Goal: Task Accomplishment & Management: Complete application form

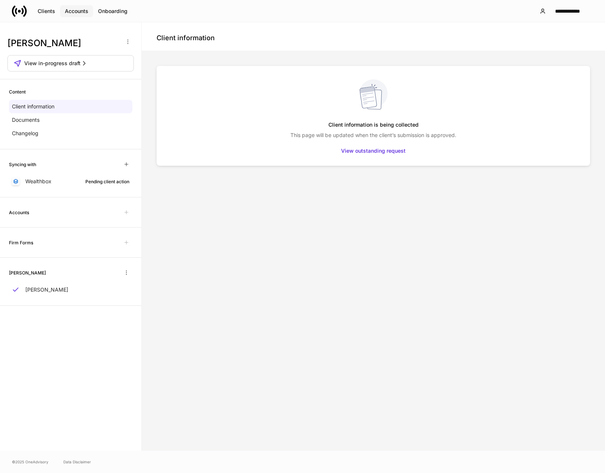
click at [78, 11] on div "Accounts" at bounding box center [76, 10] width 23 height 7
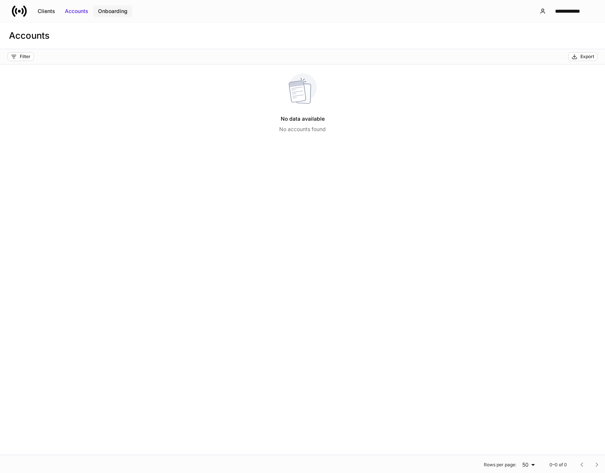
click at [124, 11] on div "Onboarding" at bounding box center [112, 10] width 29 height 7
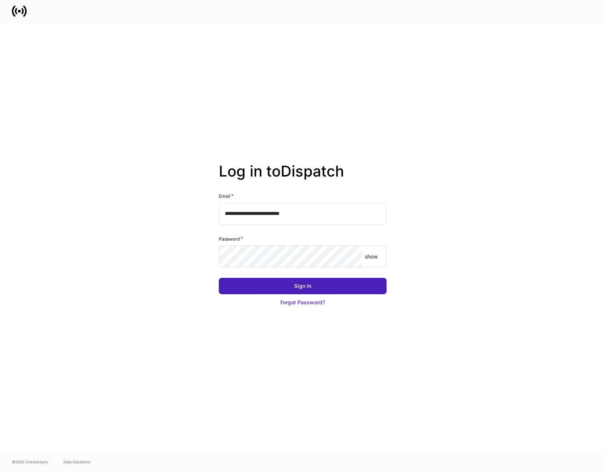
click at [296, 289] on div "Sign In" at bounding box center [302, 285] width 17 height 7
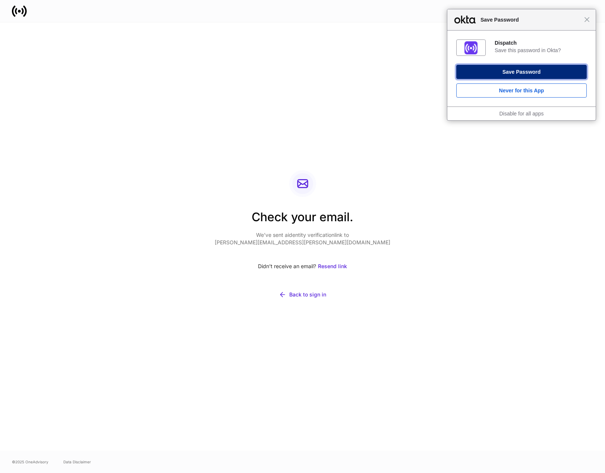
click at [519, 72] on button "Save Password" at bounding box center [521, 72] width 130 height 14
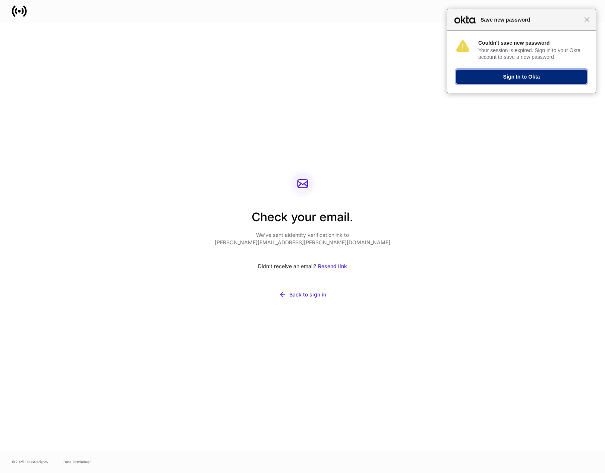
click at [518, 74] on button "Sign In to Okta" at bounding box center [521, 77] width 130 height 14
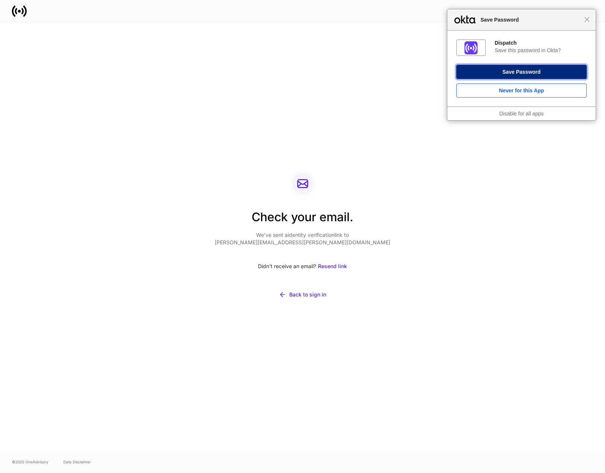
click at [516, 70] on button "Save Password" at bounding box center [521, 72] width 130 height 14
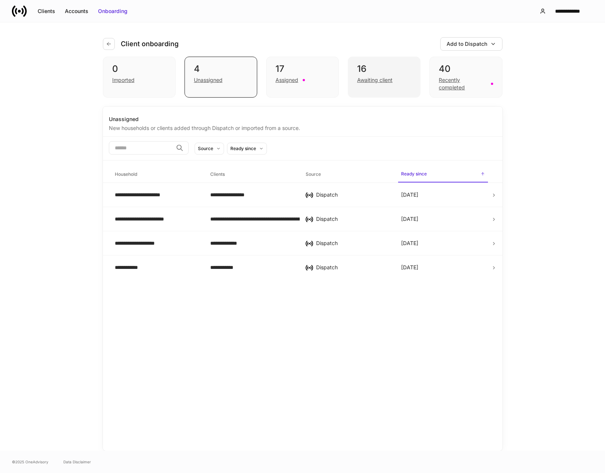
click at [376, 79] on div "Awaiting client" at bounding box center [374, 79] width 35 height 7
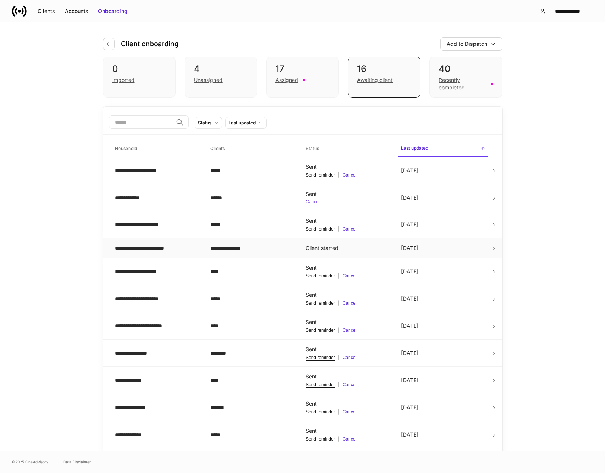
click at [164, 249] on div "**********" at bounding box center [156, 247] width 83 height 7
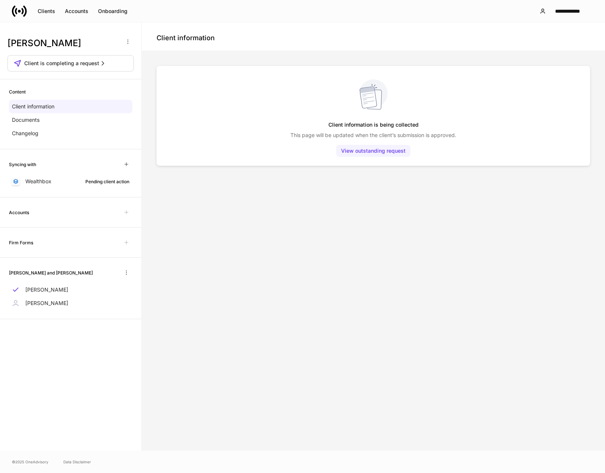
click at [387, 151] on div "View outstanding request" at bounding box center [373, 150] width 64 height 7
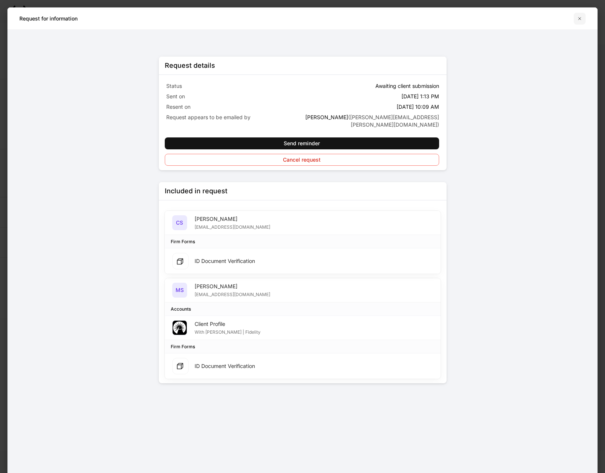
click at [579, 17] on icon "button" at bounding box center [579, 19] width 6 height 6
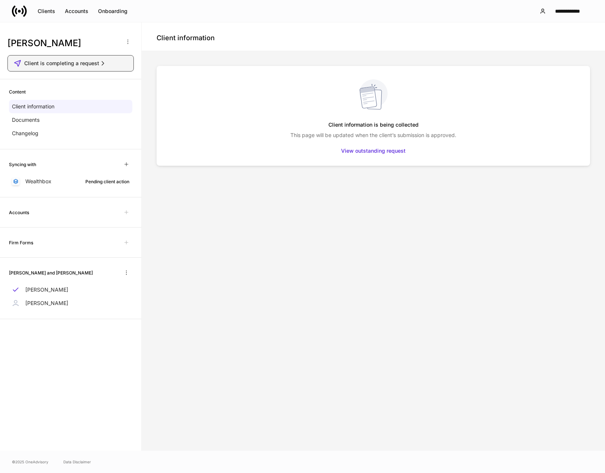
click at [65, 67] on button "Client is completing a request" at bounding box center [70, 63] width 126 height 16
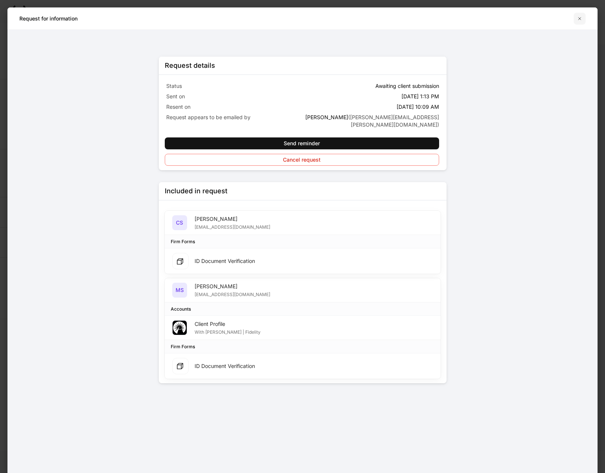
click at [578, 17] on icon "button" at bounding box center [579, 18] width 3 height 3
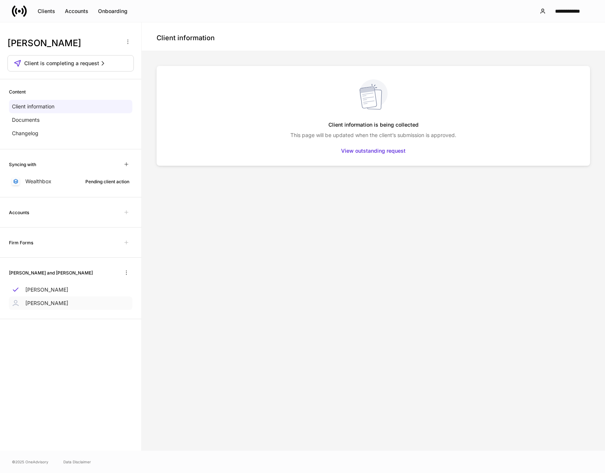
click at [44, 302] on p "Mathew Segar" at bounding box center [46, 303] width 43 height 7
click at [118, 15] on button "Onboarding" at bounding box center [112, 11] width 39 height 12
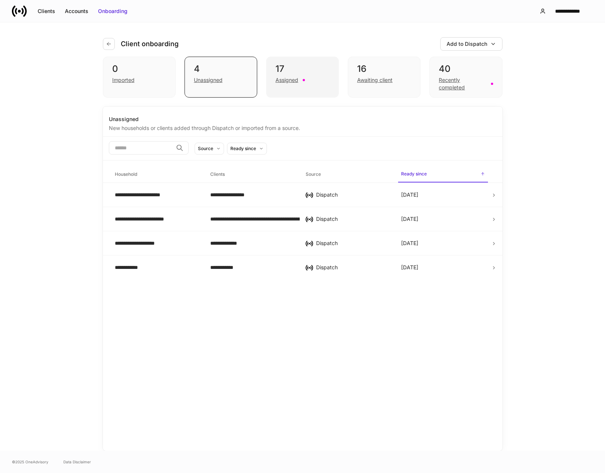
click at [290, 81] on div "Assigned" at bounding box center [286, 79] width 23 height 7
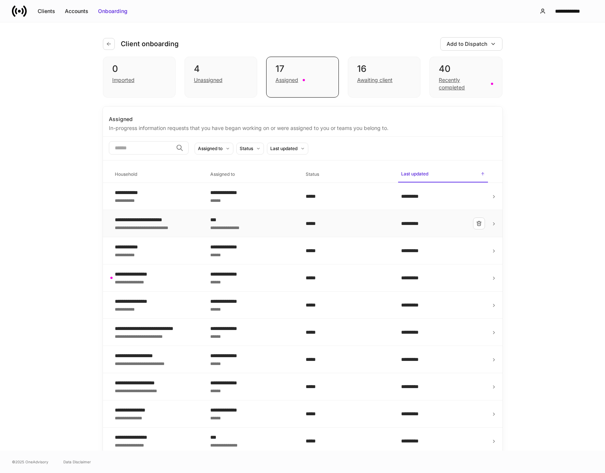
click at [140, 224] on div "**********" at bounding box center [150, 227] width 70 height 7
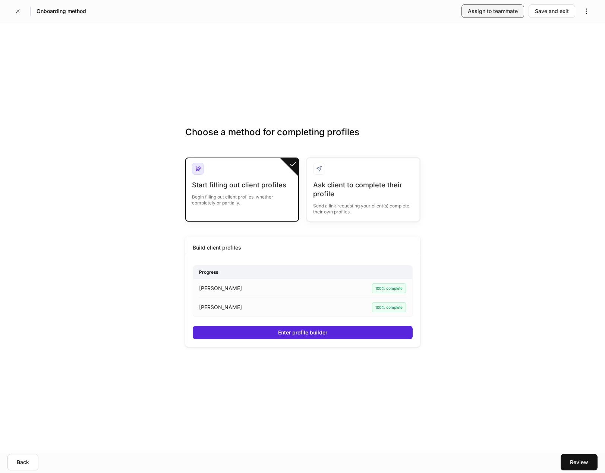
click at [501, 14] on div "Assign to teammate" at bounding box center [493, 10] width 50 height 7
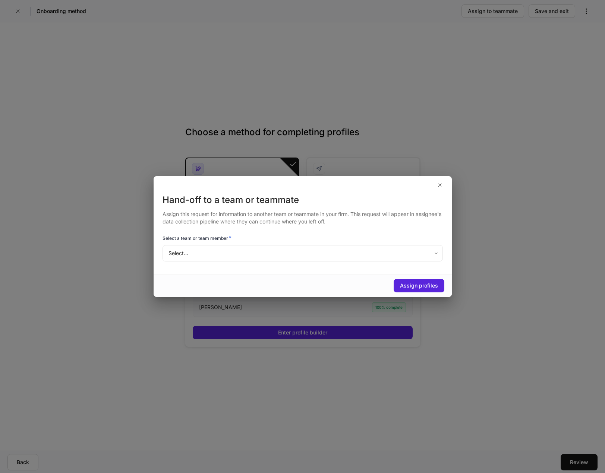
click at [336, 253] on body "Onboarding method Assign to teammate Save and exit Choose a method for completi…" at bounding box center [302, 236] width 605 height 473
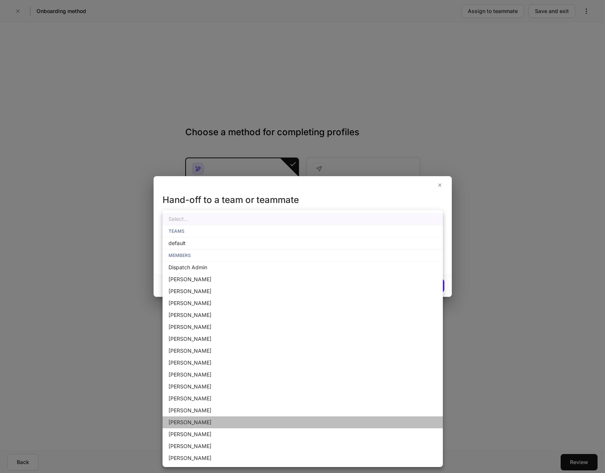
click at [198, 424] on li "Brenda Huebner" at bounding box center [302, 423] width 280 height 12
type input "**********"
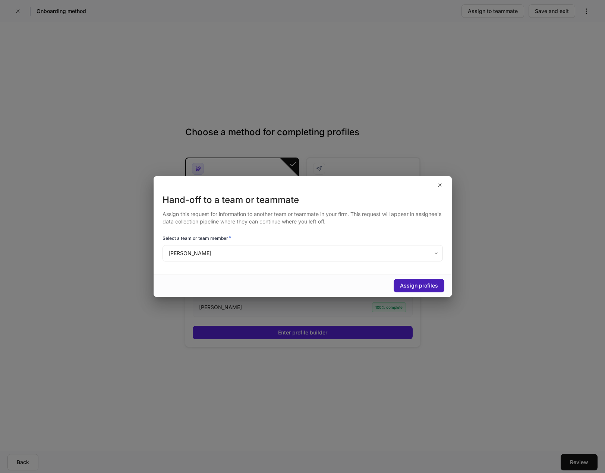
click at [418, 284] on div "Assign profiles" at bounding box center [419, 285] width 38 height 7
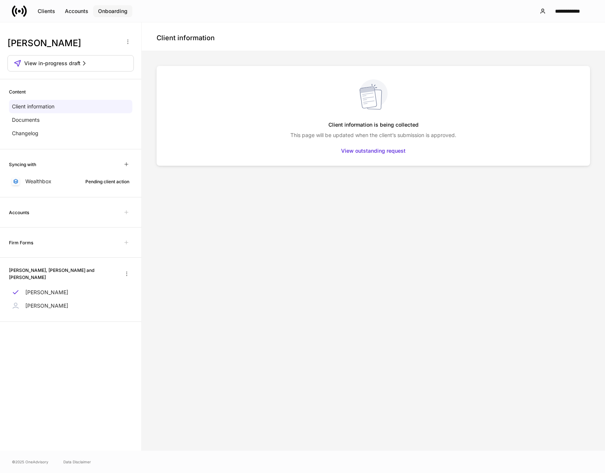
click at [120, 9] on div "Onboarding" at bounding box center [112, 10] width 29 height 7
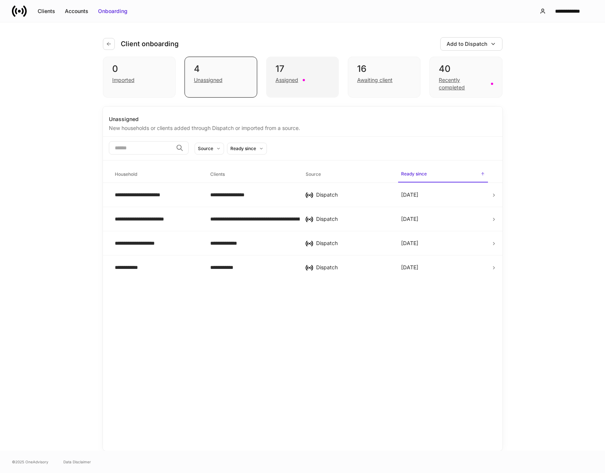
click at [290, 78] on div "Assigned" at bounding box center [286, 79] width 23 height 7
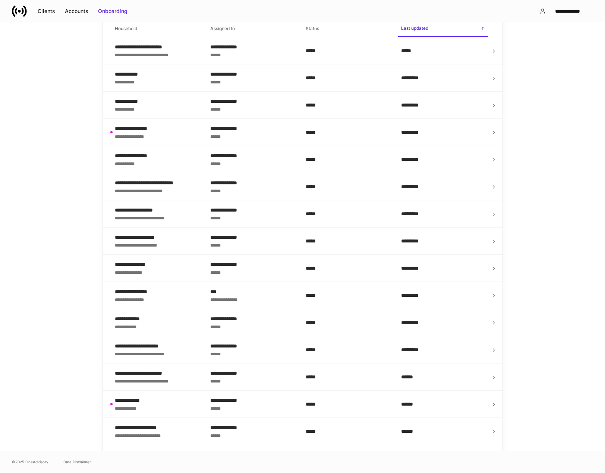
scroll to position [82, 0]
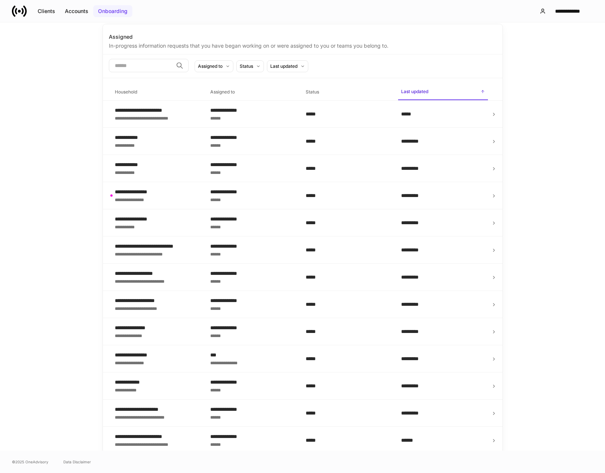
click at [110, 10] on div "Onboarding" at bounding box center [112, 10] width 29 height 7
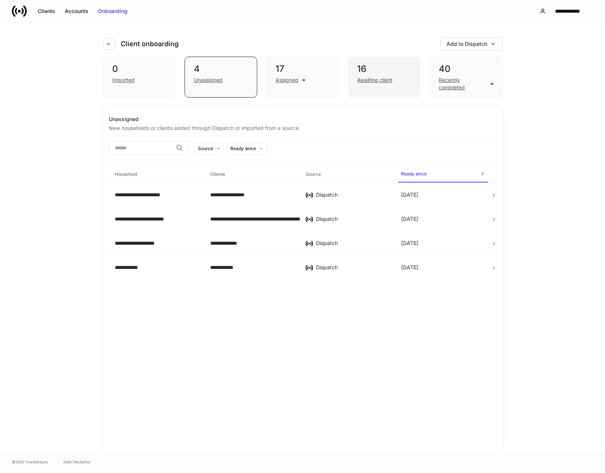
click at [366, 78] on div "Awaiting client" at bounding box center [374, 79] width 35 height 7
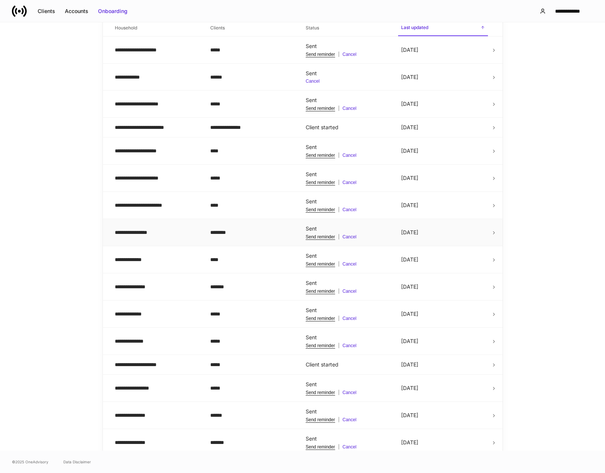
scroll to position [126, 0]
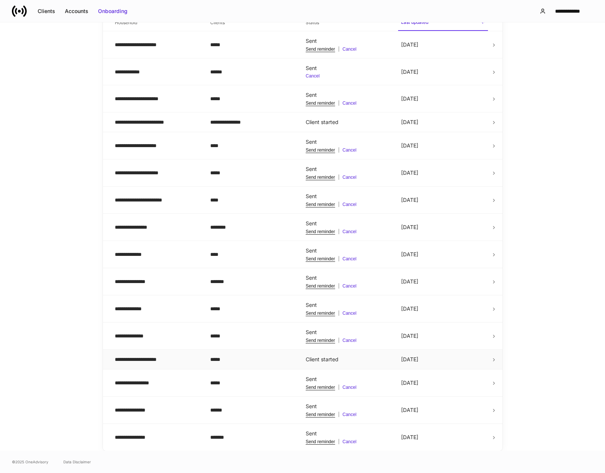
click at [175, 361] on div "**********" at bounding box center [156, 359] width 83 height 7
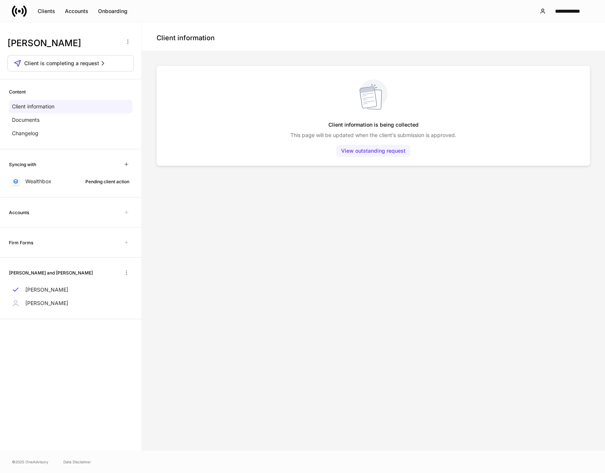
click at [375, 150] on div "View outstanding request" at bounding box center [373, 150] width 64 height 7
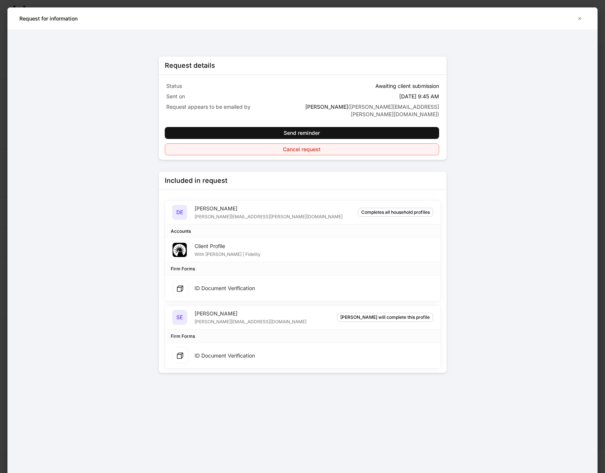
click at [304, 146] on div "Cancel request" at bounding box center [302, 149] width 38 height 7
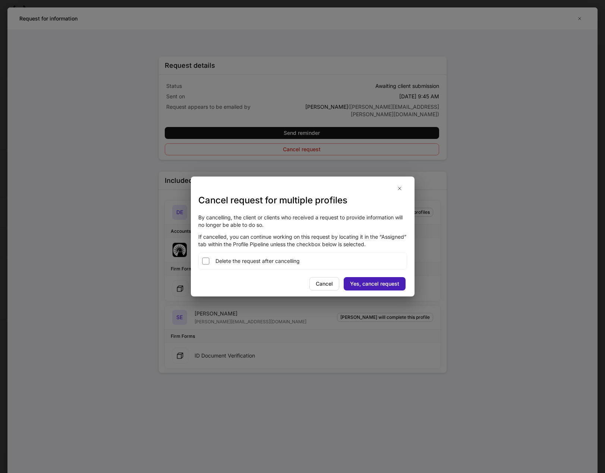
click at [379, 285] on div "Yes, cancel request" at bounding box center [374, 283] width 49 height 7
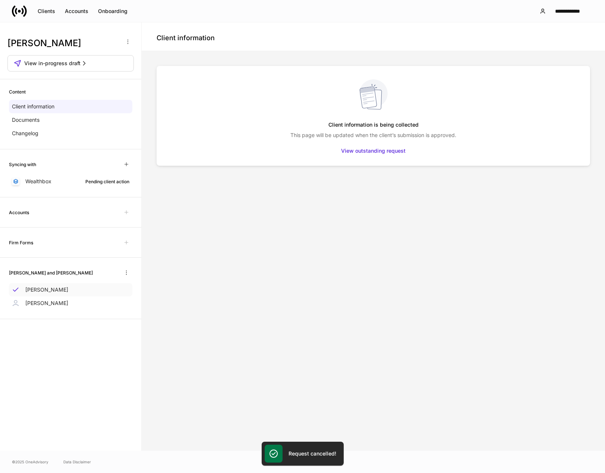
click at [38, 288] on p "David Erola" at bounding box center [46, 289] width 43 height 7
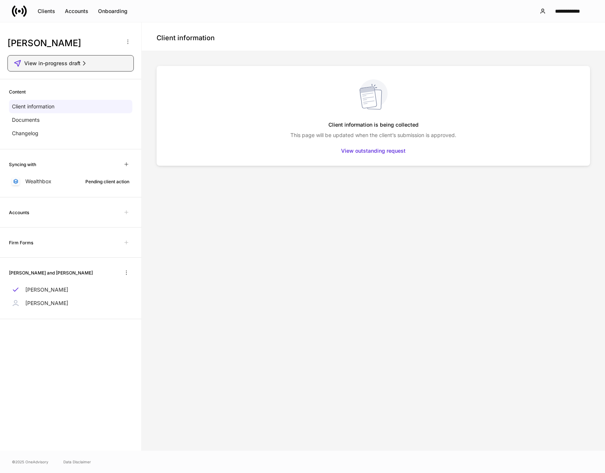
click at [75, 65] on span "View in-progress draft" at bounding box center [52, 63] width 56 height 7
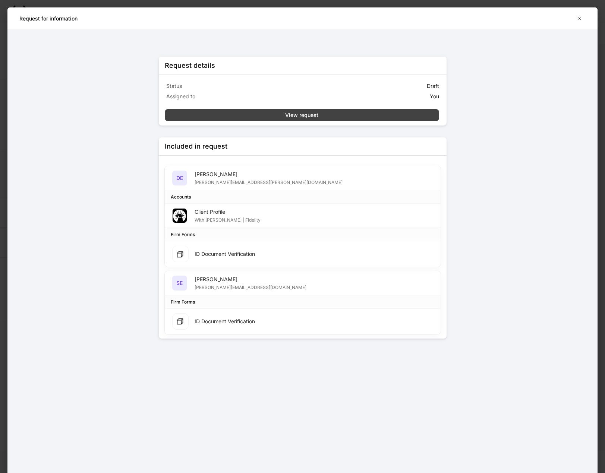
click at [304, 115] on div "View request" at bounding box center [301, 114] width 33 height 7
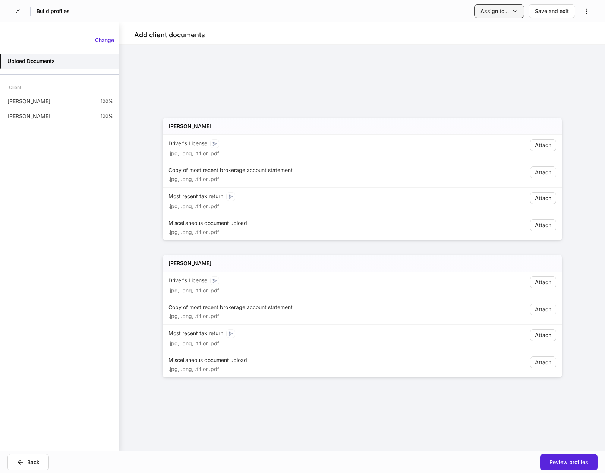
click at [506, 16] on button "Assign to..." at bounding box center [499, 10] width 50 height 13
click at [467, 46] on li "Another team or teammate" at bounding box center [478, 45] width 91 height 13
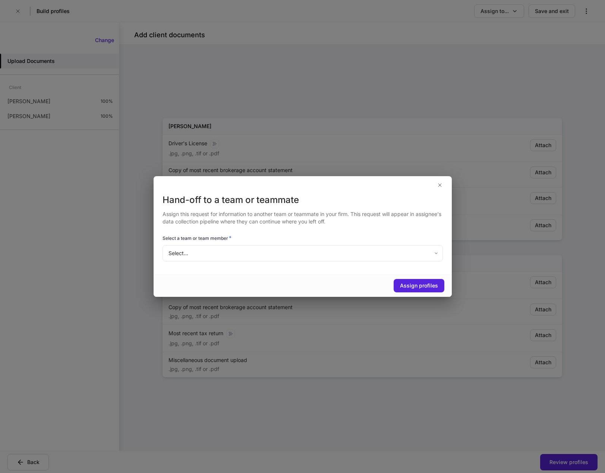
click at [281, 253] on body "Build profiles Assign to... Save and exit Add client documents David Erola Driv…" at bounding box center [302, 236] width 605 height 473
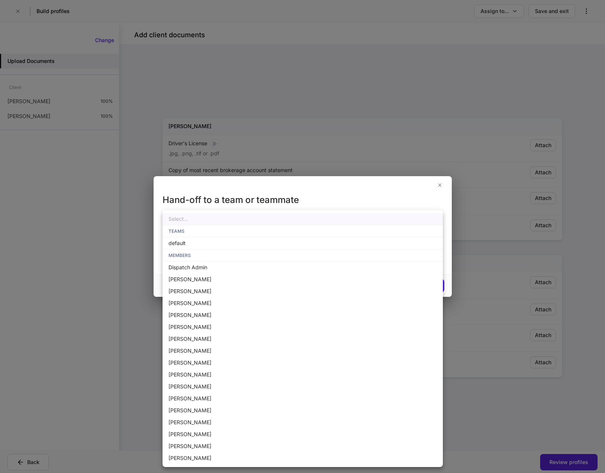
click at [189, 421] on li "Brenda Huebner" at bounding box center [302, 423] width 280 height 12
type input "**********"
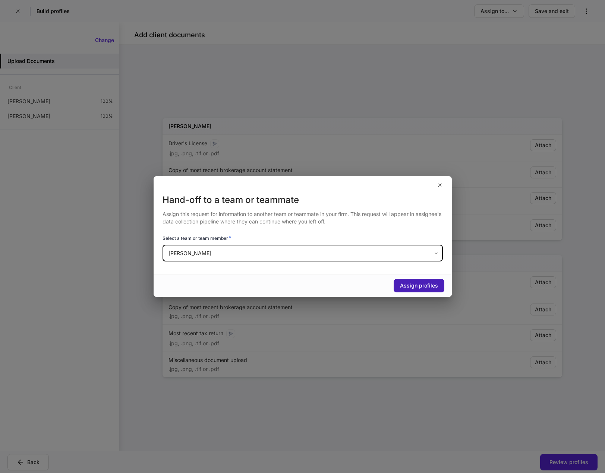
click at [406, 280] on button "Assign profiles" at bounding box center [419, 285] width 51 height 13
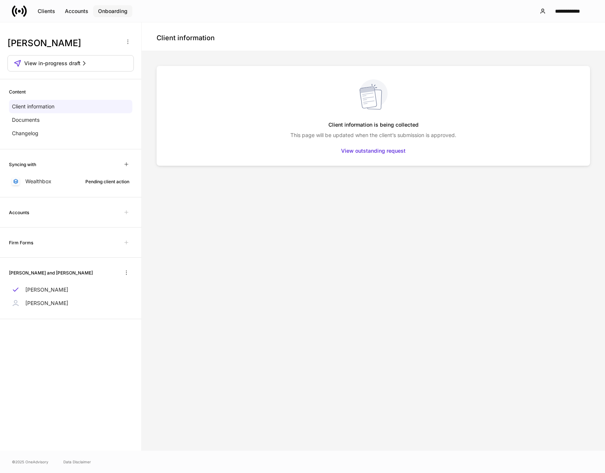
click at [122, 8] on div "Onboarding" at bounding box center [112, 10] width 29 height 7
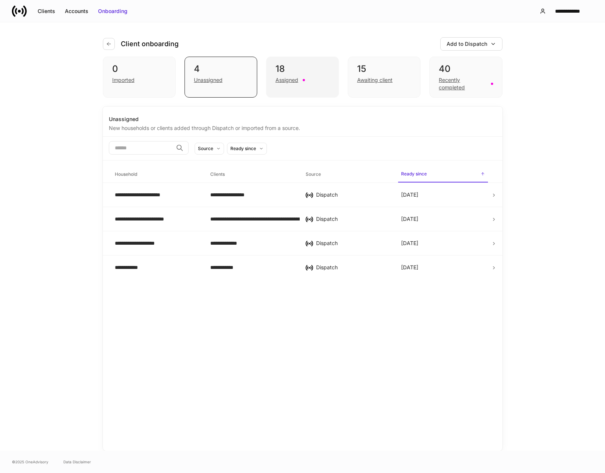
click at [292, 82] on div "Assigned" at bounding box center [286, 79] width 23 height 7
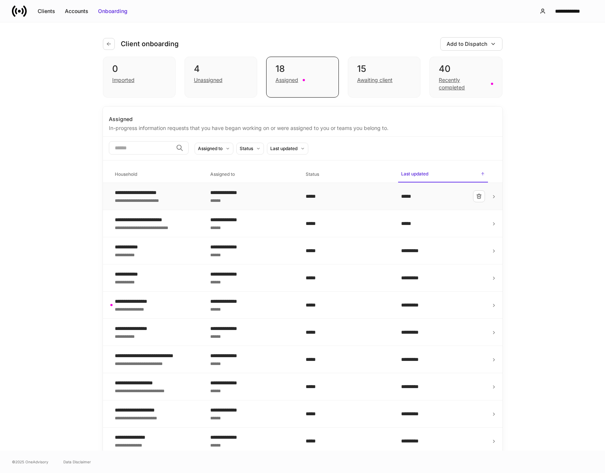
click at [149, 197] on div "**********" at bounding box center [143, 199] width 56 height 7
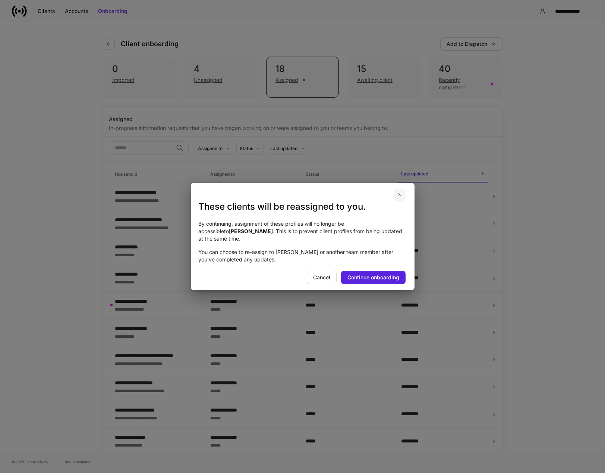
drag, startPoint x: 402, startPoint y: 197, endPoint x: 399, endPoint y: 174, distance: 23.6
click at [401, 197] on icon "button" at bounding box center [400, 195] width 6 height 6
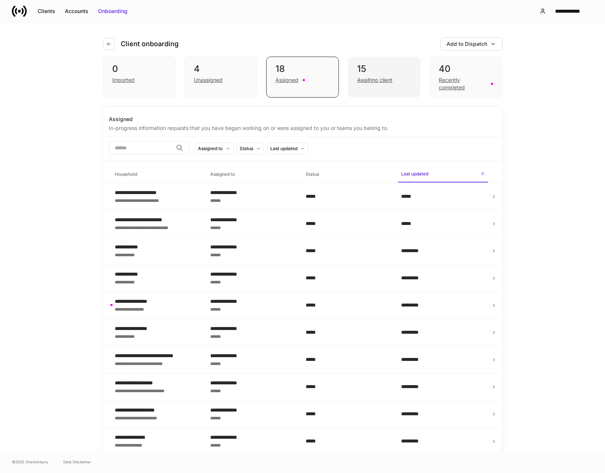
click at [376, 75] on div "15" at bounding box center [384, 69] width 54 height 12
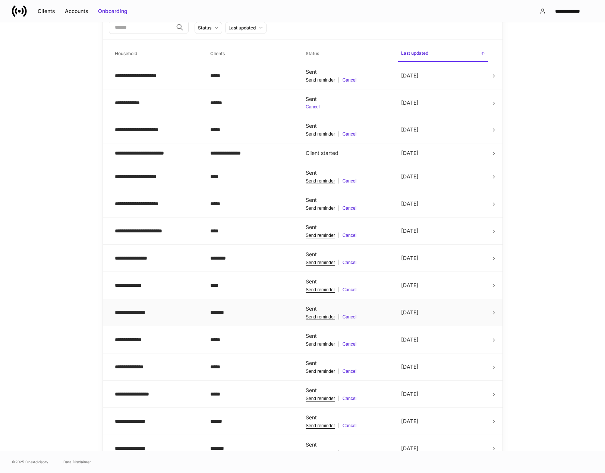
scroll to position [106, 0]
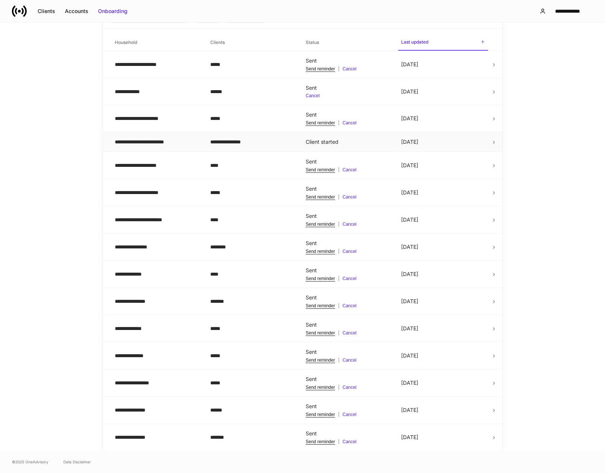
click at [180, 143] on div "**********" at bounding box center [156, 141] width 83 height 7
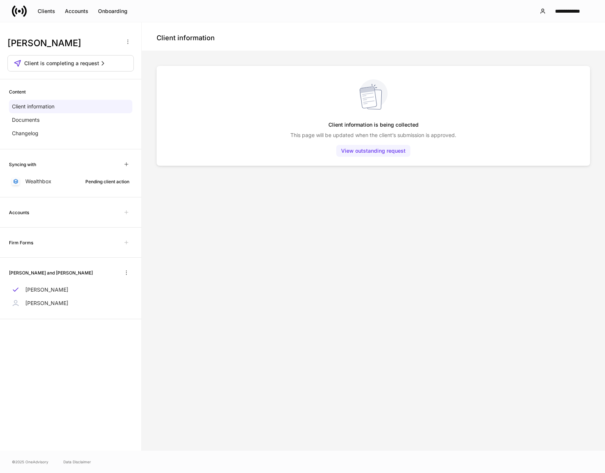
click at [372, 149] on div "View outstanding request" at bounding box center [373, 150] width 64 height 7
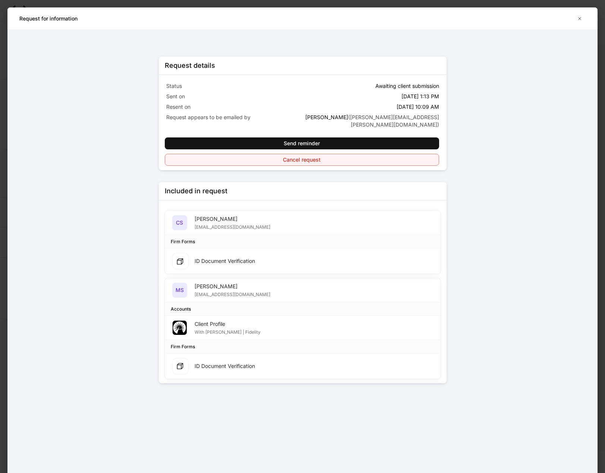
click at [314, 156] on div "Cancel request" at bounding box center [302, 159] width 38 height 7
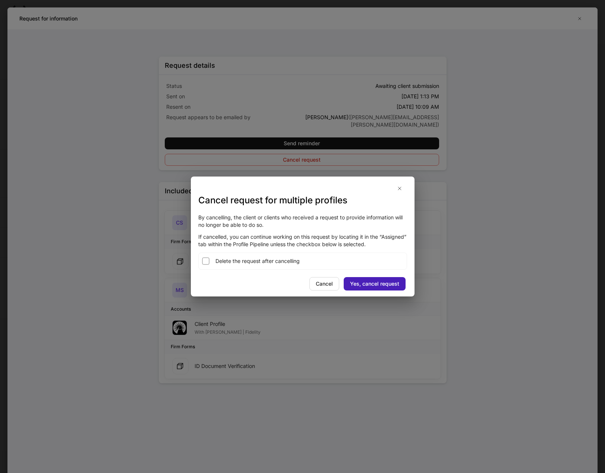
click at [369, 284] on div "Yes, cancel request" at bounding box center [374, 283] width 49 height 7
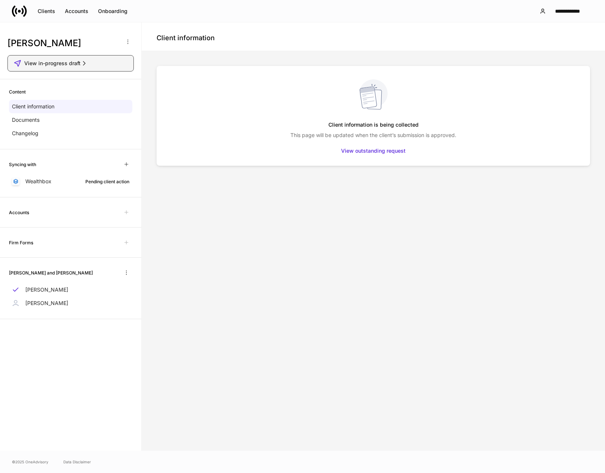
click at [74, 65] on span "View in-progress draft" at bounding box center [52, 63] width 56 height 7
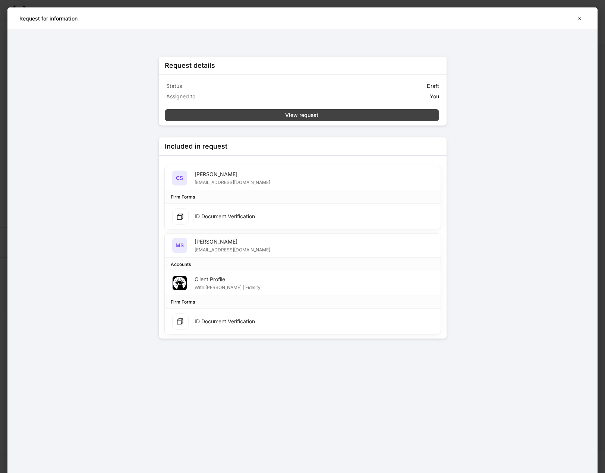
click at [284, 112] on button "View request" at bounding box center [302, 115] width 274 height 12
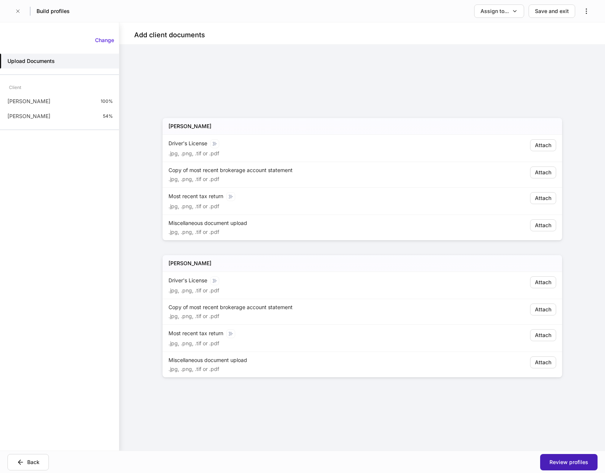
click at [572, 461] on div "Review profiles" at bounding box center [568, 462] width 39 height 7
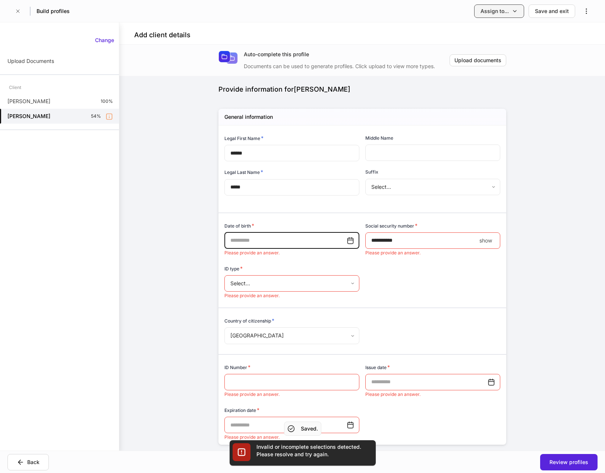
click at [492, 12] on div "Assign to..." at bounding box center [494, 10] width 28 height 7
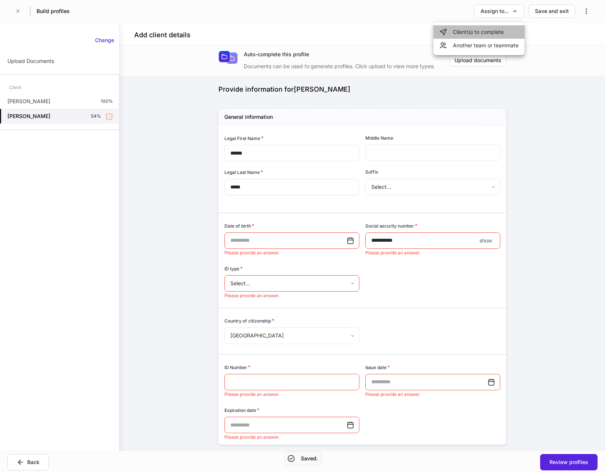
click at [473, 32] on li "Client(s) to complete" at bounding box center [478, 31] width 91 height 13
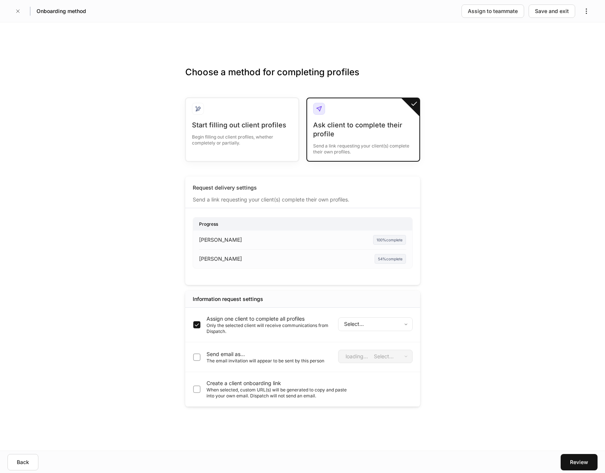
click at [404, 323] on body "Onboarding method Assign to teammate Save and exit Choose a method for completi…" at bounding box center [302, 236] width 605 height 473
click at [378, 365] on li "Mathew Segar" at bounding box center [375, 364] width 75 height 12
type input "**********"
click at [575, 461] on div "Review" at bounding box center [579, 462] width 18 height 7
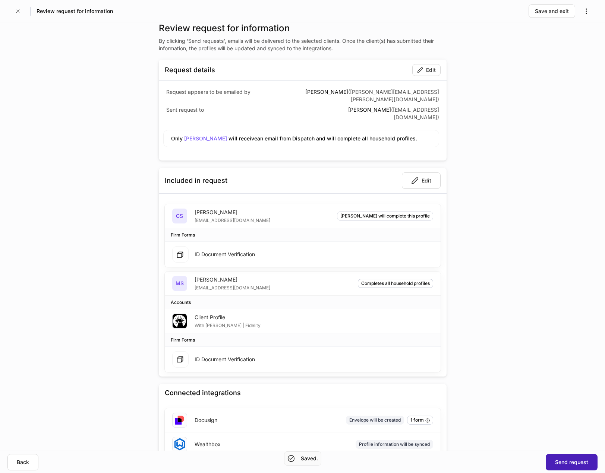
click at [575, 461] on div "Send request" at bounding box center [571, 462] width 33 height 7
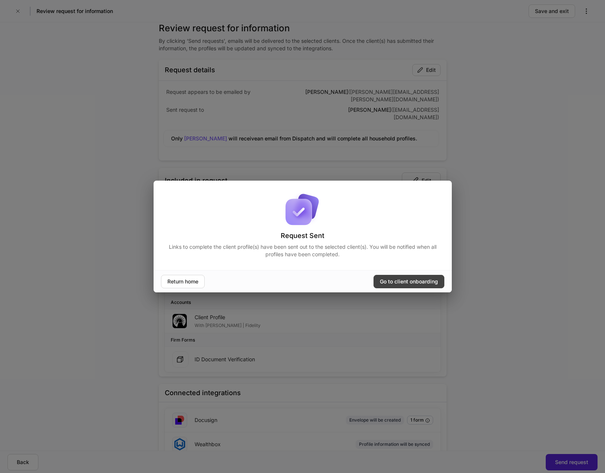
click at [391, 283] on div "Go to client onboarding" at bounding box center [409, 281] width 58 height 7
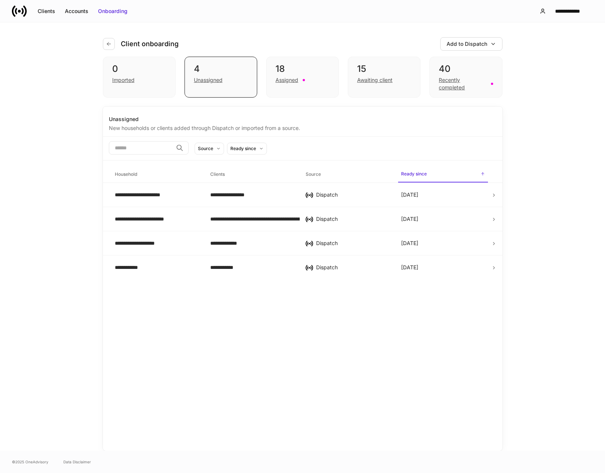
click at [539, 148] on div "**********" at bounding box center [302, 236] width 605 height 429
click at [278, 81] on div "Assigned" at bounding box center [286, 79] width 23 height 7
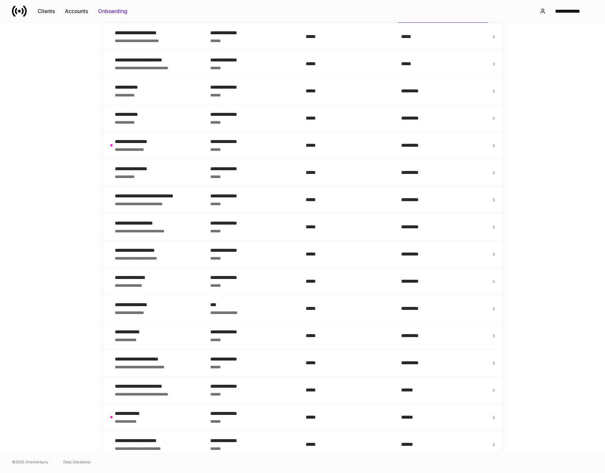
scroll to position [221, 0]
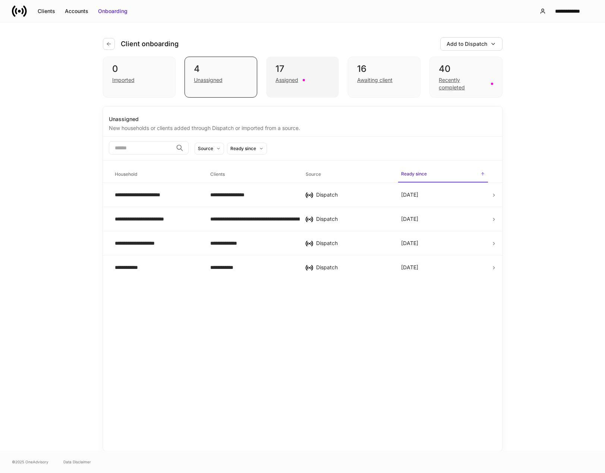
click at [291, 83] on div "Assigned" at bounding box center [286, 79] width 23 height 7
